Goal: Information Seeking & Learning: Compare options

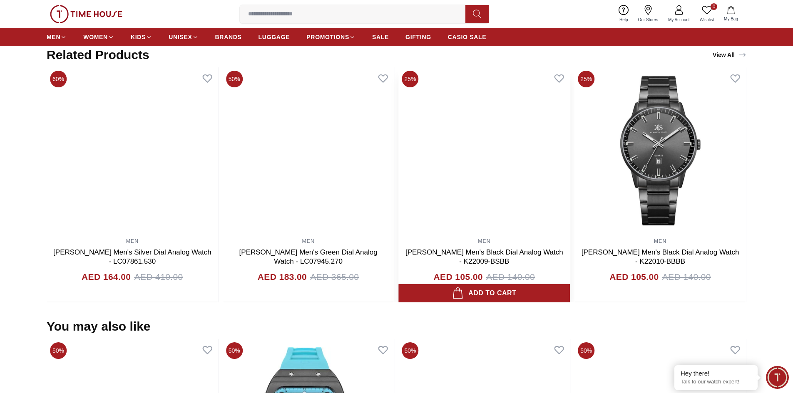
scroll to position [493, 0]
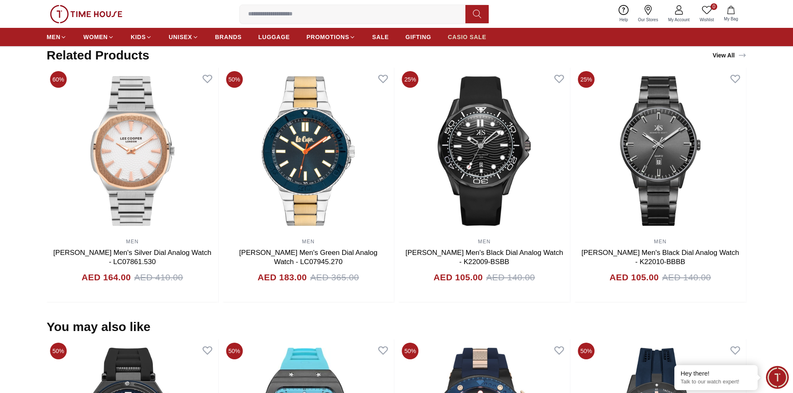
click at [471, 40] on span "CASIO SALE" at bounding box center [467, 37] width 39 height 8
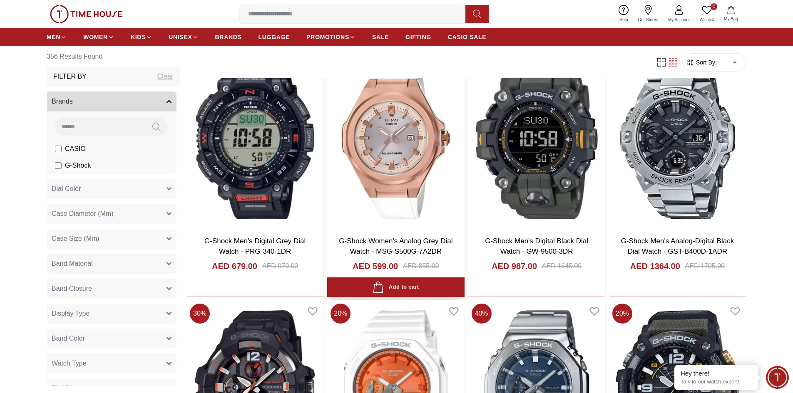
scroll to position [1124, 0]
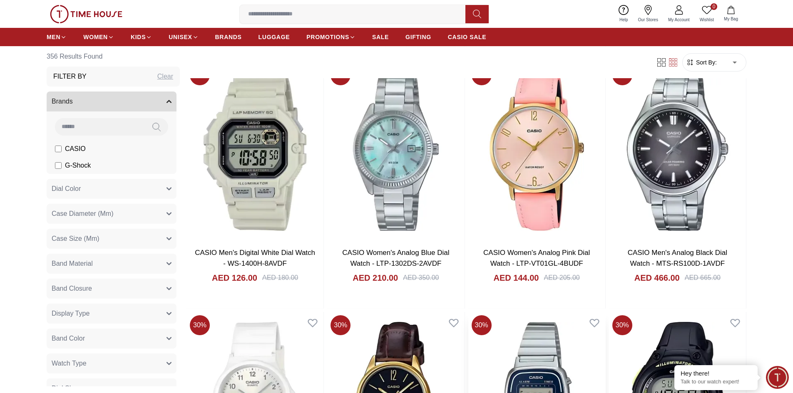
scroll to position [2498, 0]
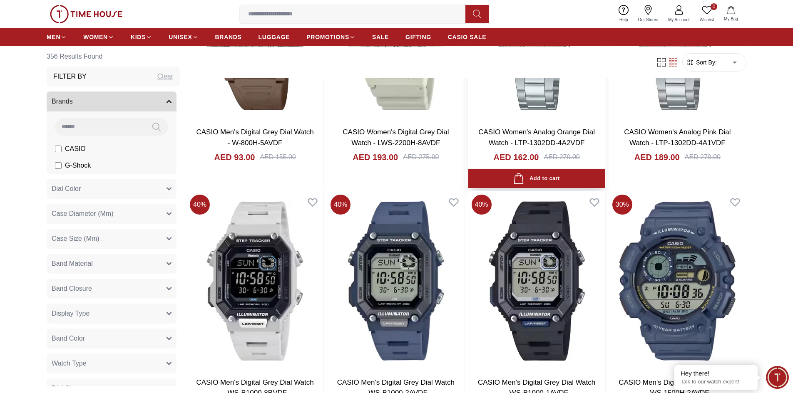
scroll to position [3455, 0]
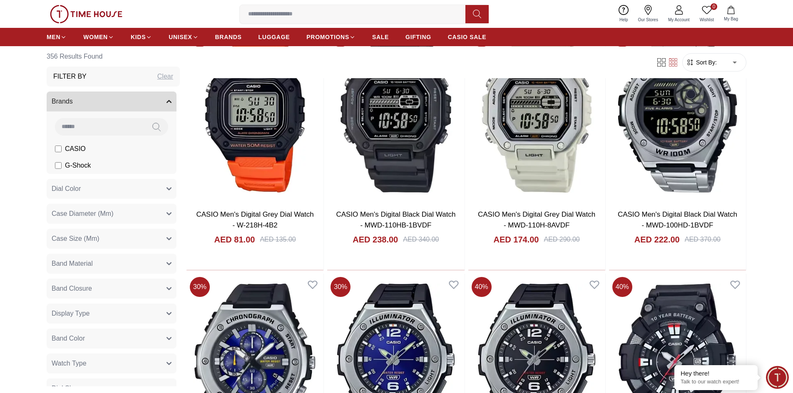
scroll to position [4371, 0]
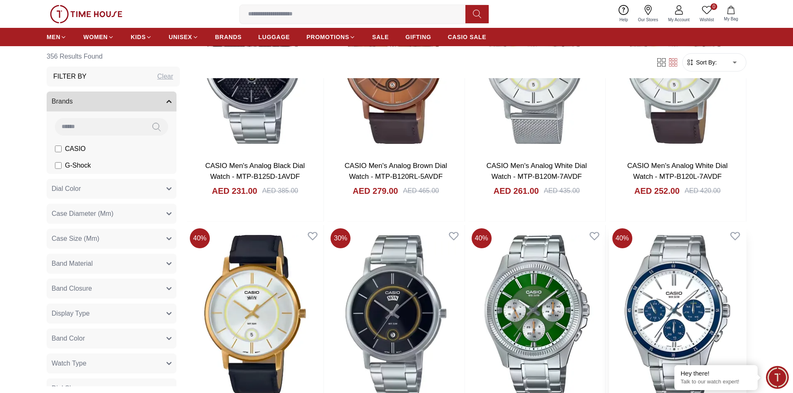
scroll to position [6369, 0]
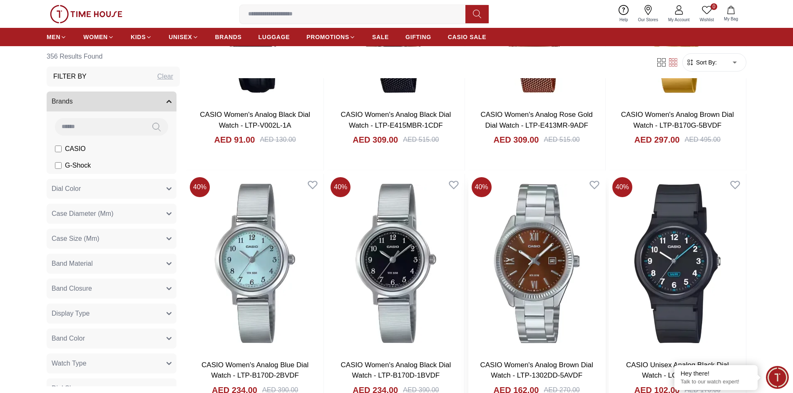
scroll to position [7617, 0]
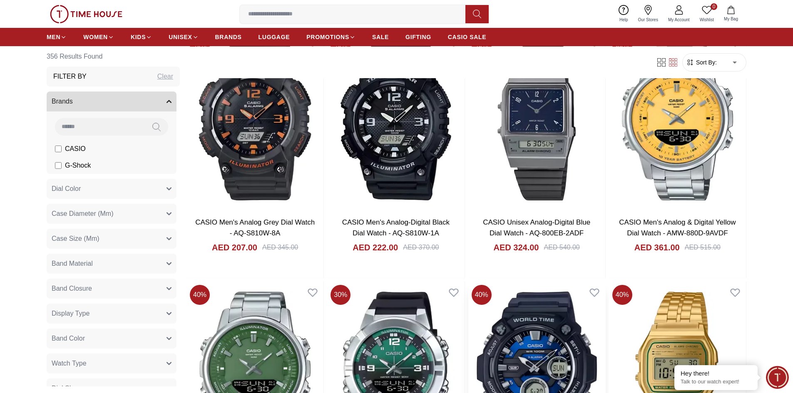
scroll to position [8575, 0]
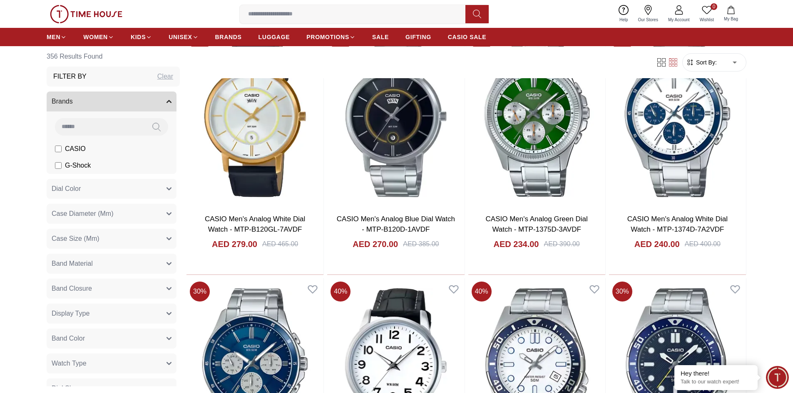
scroll to position [5023, 0]
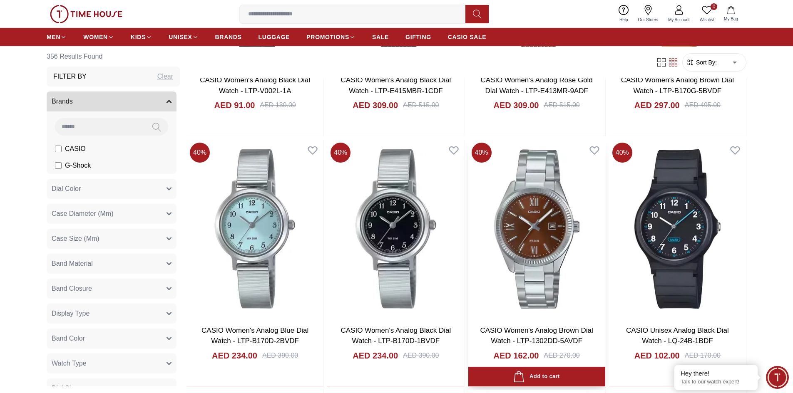
scroll to position [7534, 0]
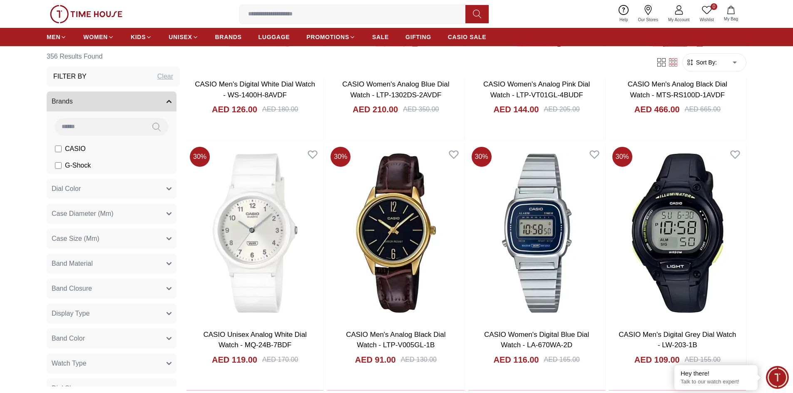
scroll to position [1303, 0]
